Goal: Subscribe to service/newsletter

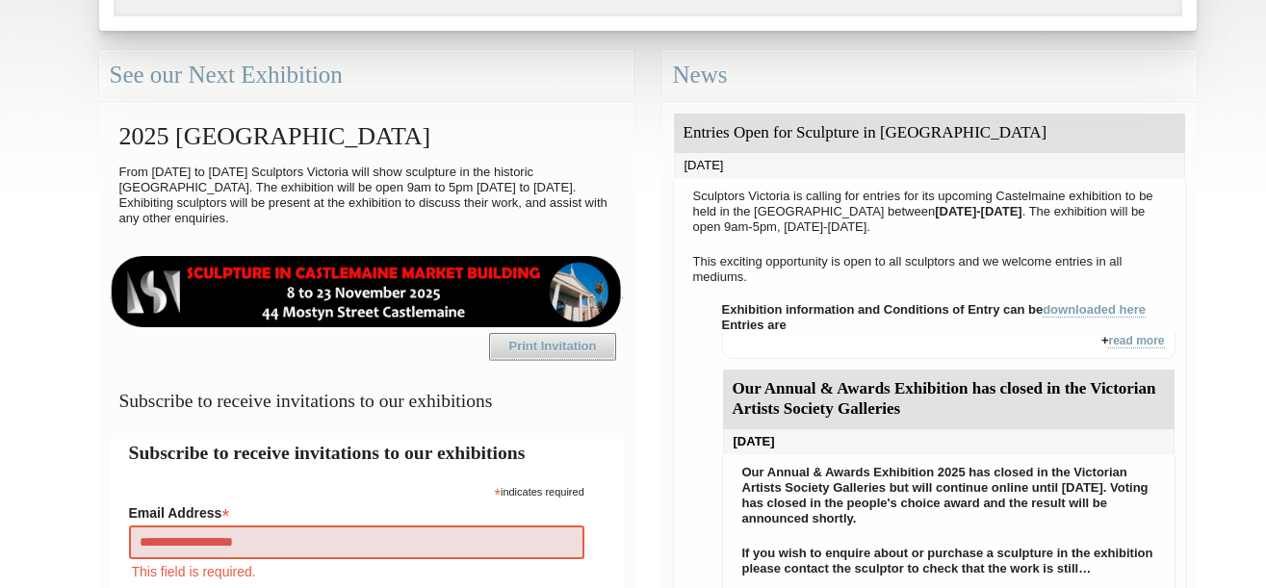
type input "**********"
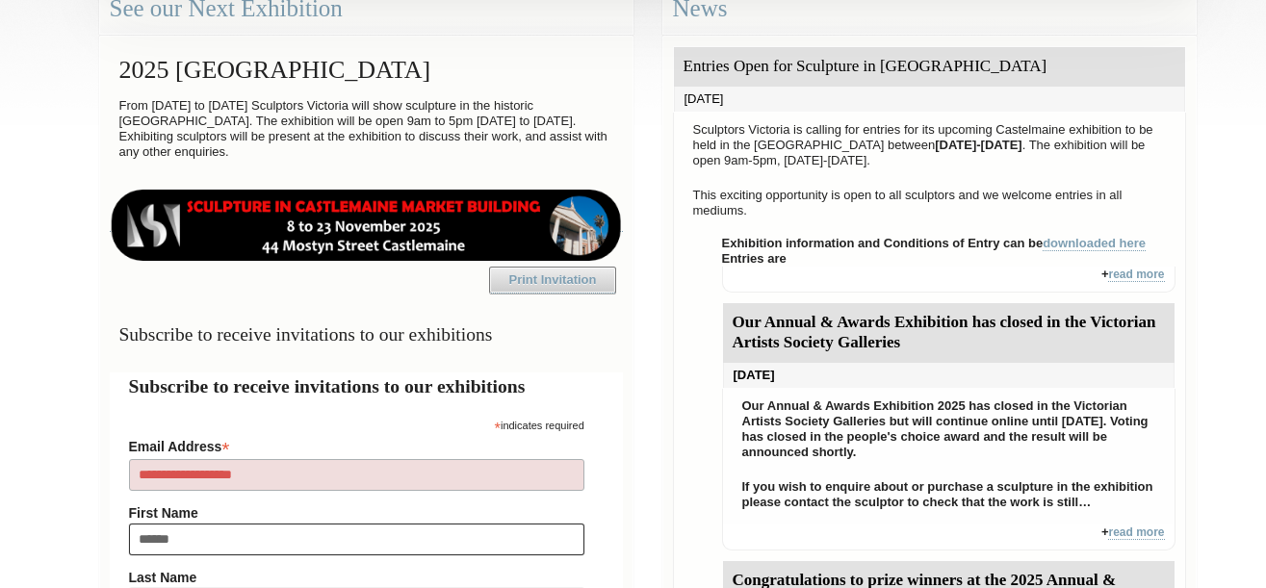
type input "*******"
type input "*****"
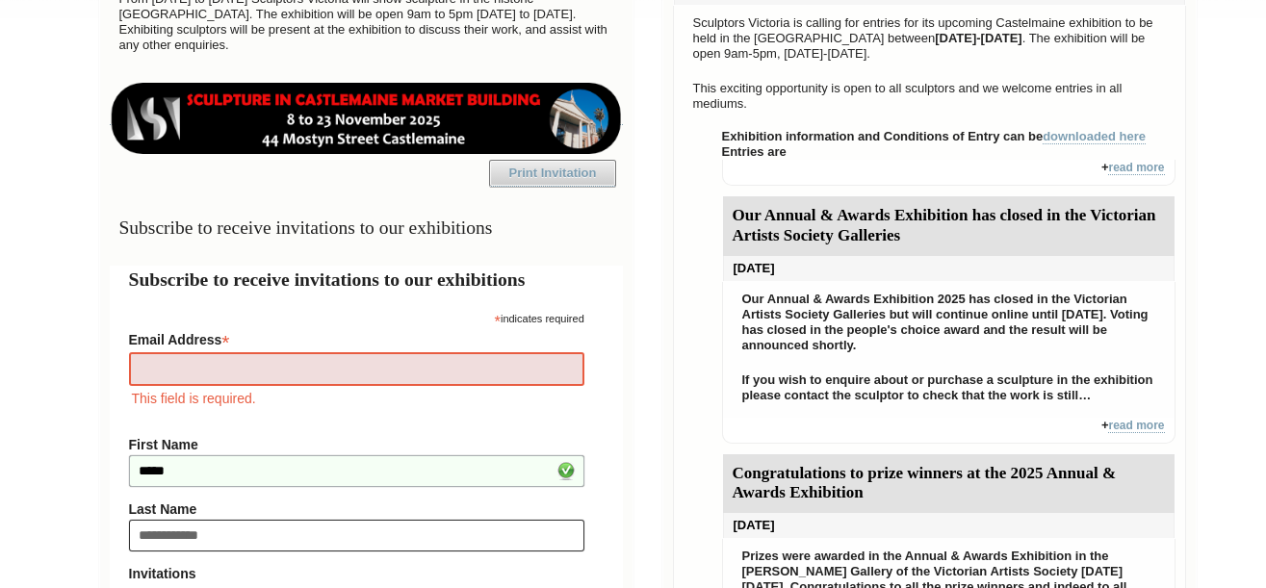
type input "**********"
